Goal: Information Seeking & Learning: Compare options

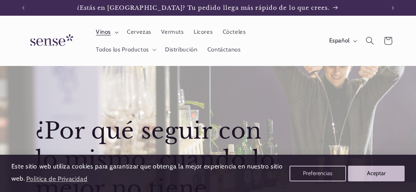
click at [112, 32] on summary "Vinos" at bounding box center [106, 32] width 31 height 17
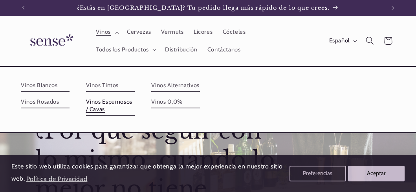
click at [107, 106] on link "Vinos Espumosos / Cavas" at bounding box center [110, 106] width 49 height 20
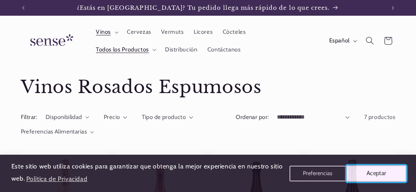
click at [365, 175] on button "Aceptar" at bounding box center [376, 173] width 60 height 16
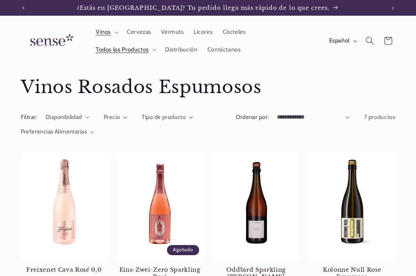
click at [48, 44] on img at bounding box center [50, 40] width 59 height 22
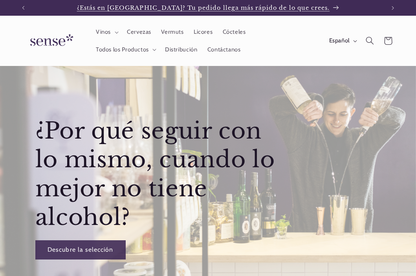
scroll to position [0, 362]
click at [103, 32] on span "Vinos" at bounding box center [103, 31] width 15 height 7
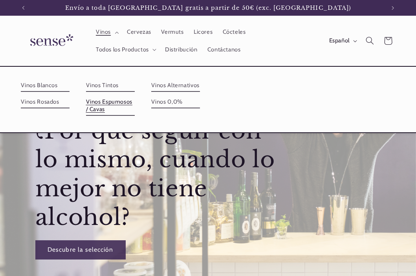
click at [111, 106] on link "Vinos Espumosos / Cavas" at bounding box center [110, 106] width 49 height 20
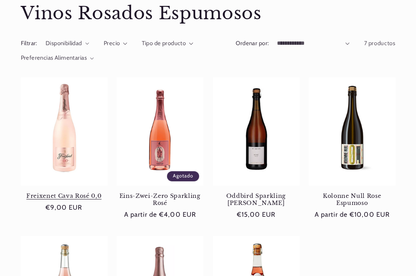
scroll to position [118, 0]
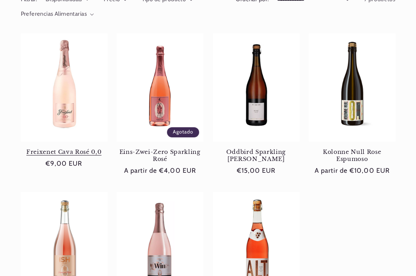
click at [76, 148] on link "Freixenet Cava Rosé 0,0" at bounding box center [64, 151] width 87 height 7
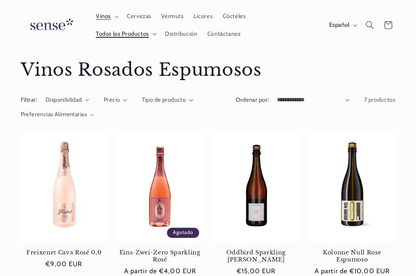
scroll to position [0, 0]
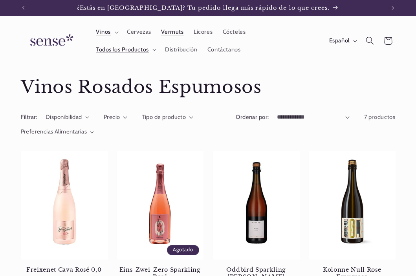
click at [176, 30] on span "Vermuts" at bounding box center [172, 31] width 22 height 7
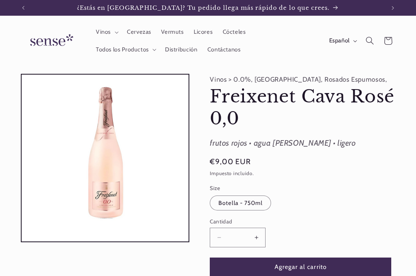
scroll to position [0, 362]
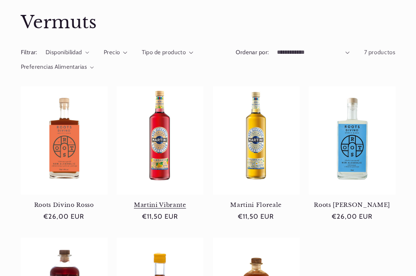
scroll to position [79, 0]
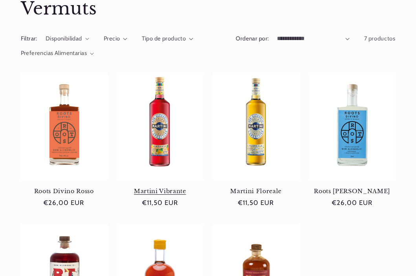
click at [180, 188] on link "Martini Vibrante" at bounding box center [160, 191] width 87 height 7
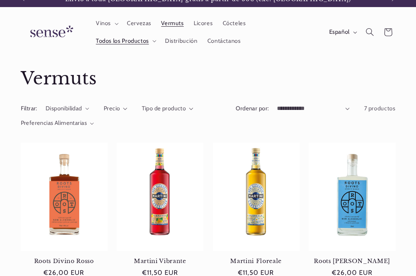
scroll to position [0, 0]
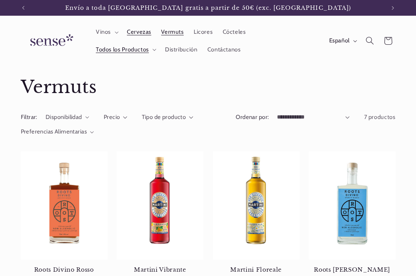
click at [138, 34] on span "Cervezas" at bounding box center [139, 31] width 24 height 7
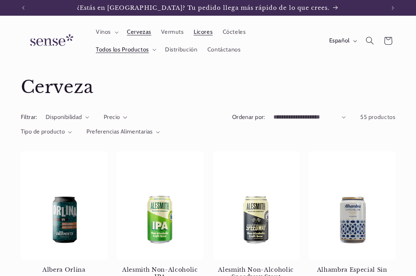
click at [205, 27] on link "Licores" at bounding box center [202, 32] width 29 height 17
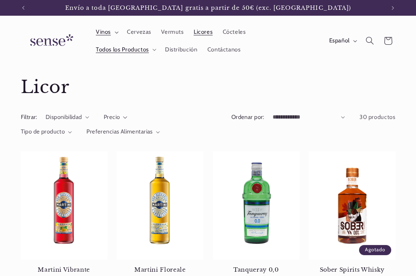
click at [112, 29] on summary "Vinos" at bounding box center [106, 32] width 31 height 17
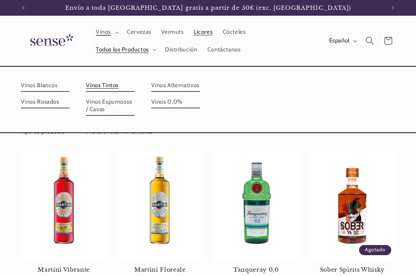
click at [100, 88] on link "Vinos Tintos" at bounding box center [110, 85] width 49 height 13
